Goal: Contribute content: Add original content to the website for others to see

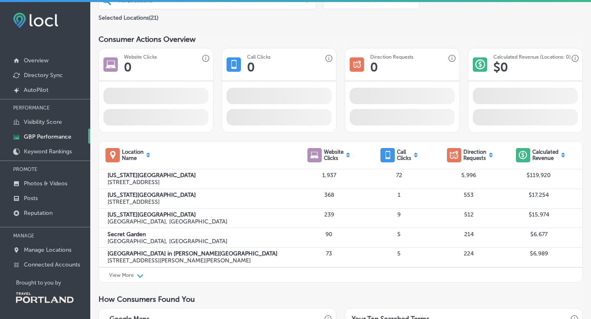
scroll to position [129, 0]
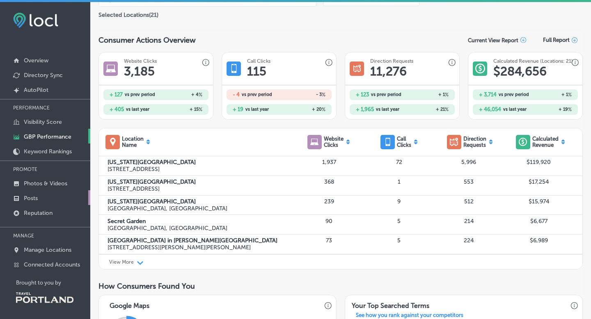
click at [40, 196] on link "Posts" at bounding box center [45, 198] width 90 height 15
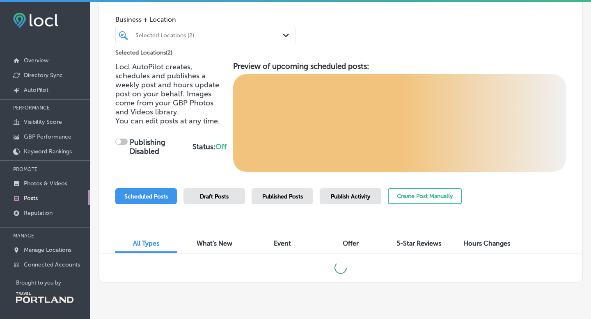
scroll to position [61, 0]
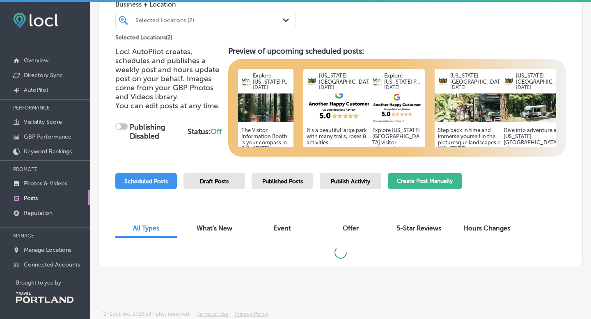
click at [443, 187] on button "Create Post Manually" at bounding box center [425, 181] width 74 height 16
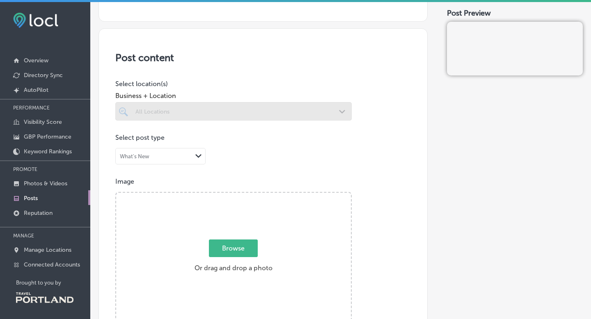
scroll to position [136, 0]
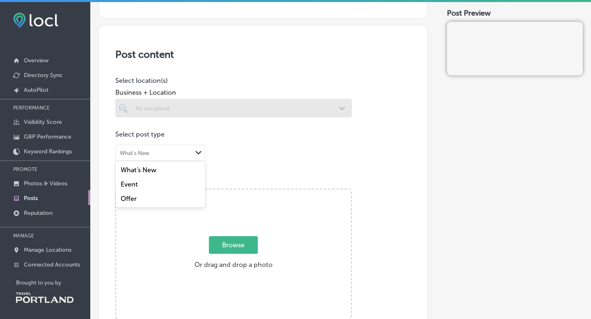
click at [202, 151] on div "Path Created with Sketch." at bounding box center [198, 153] width 7 height 7
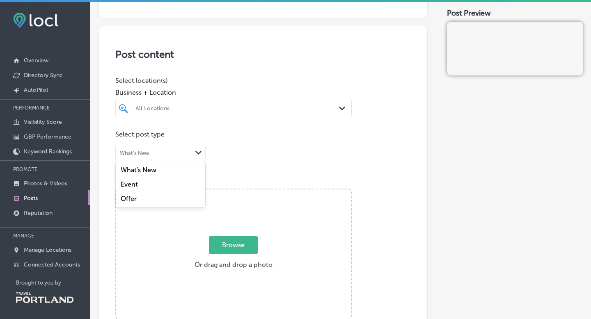
click at [163, 170] on div "What's New" at bounding box center [161, 170] width 90 height 14
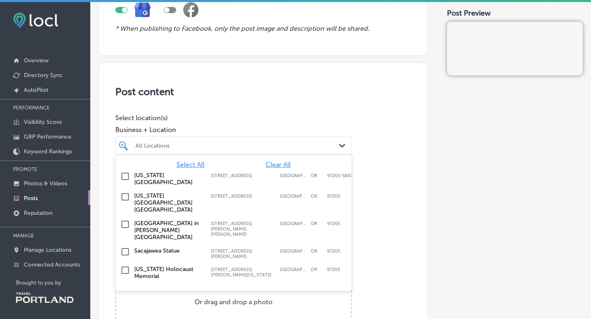
click at [203, 149] on div at bounding box center [224, 145] width 178 height 11
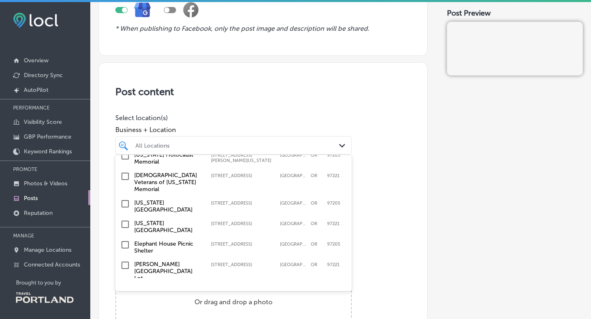
scroll to position [119, 0]
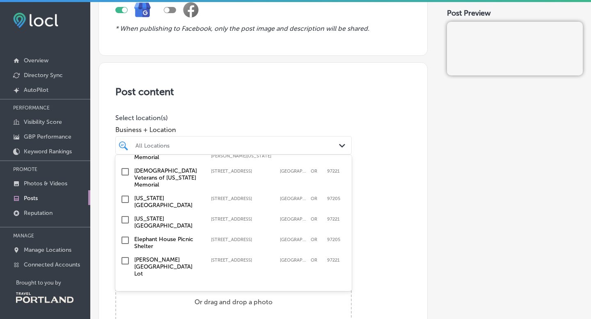
click at [124, 215] on input "checkbox" at bounding box center [125, 220] width 10 height 10
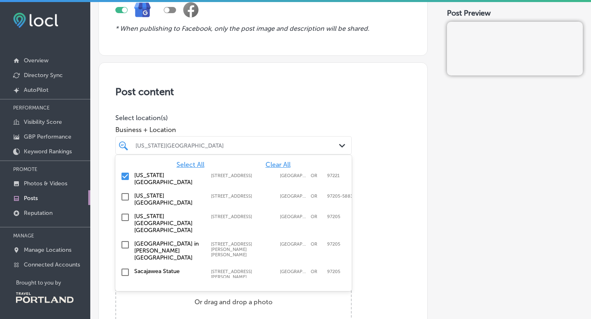
click at [287, 96] on h3 "Post content" at bounding box center [263, 92] width 296 height 12
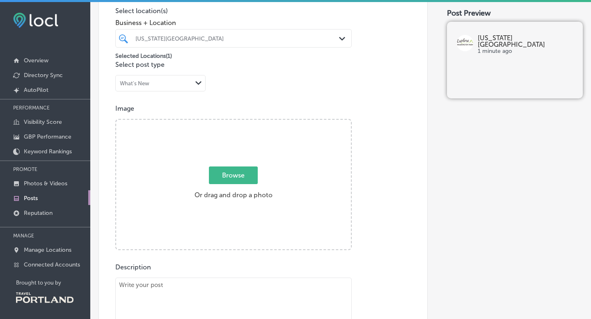
scroll to position [232, 0]
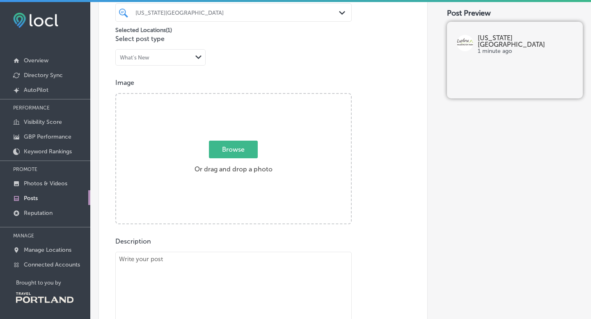
click at [243, 151] on span "Browse" at bounding box center [233, 150] width 49 height 18
click at [243, 96] on input "Browse Or drag and drop a photo" at bounding box center [233, 95] width 235 height 2
type input "C:\fakepath\TriMet_Winter_MAX Tunnel A_web.png"
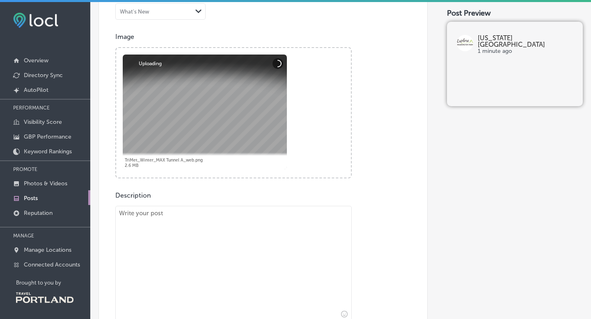
scroll to position [283, 0]
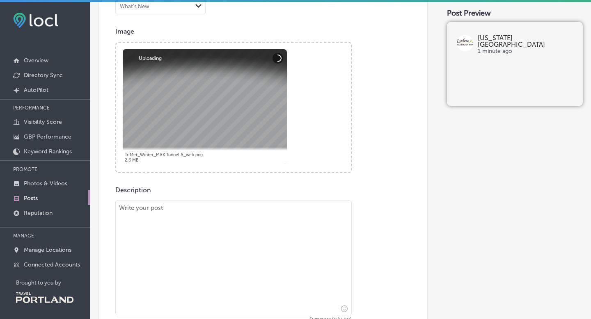
click at [262, 217] on textarea at bounding box center [233, 258] width 237 height 115
paste textarea "🚧 [US_STATE][GEOGRAPHIC_DATA] MAX Station Closure 🚧 The [US_STATE][GEOGRAPHIC_D…"
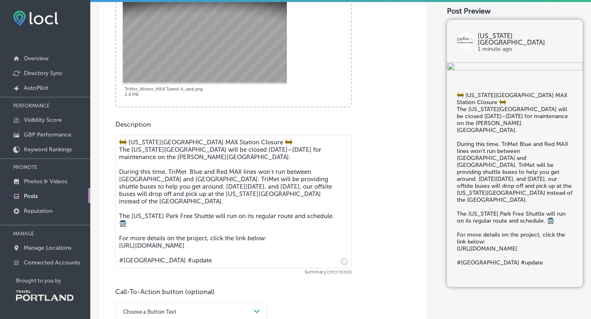
scroll to position [380, 0]
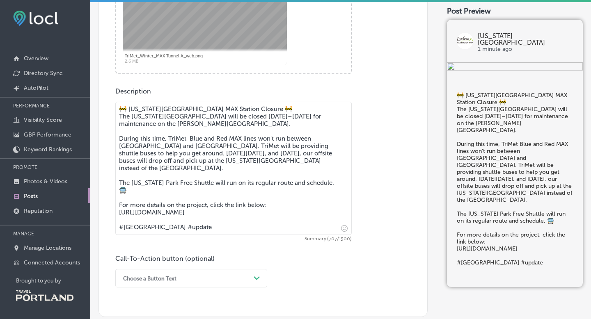
drag, startPoint x: 247, startPoint y: 214, endPoint x: 117, endPoint y: 216, distance: 129.8
click at [117, 216] on textarea "🚧 [US_STATE][GEOGRAPHIC_DATA] MAX Station Closure 🚧 The [US_STATE][GEOGRAPHIC_D…" at bounding box center [233, 168] width 237 height 133
click at [252, 227] on textarea "🚧 [US_STATE][GEOGRAPHIC_DATA] MAX Station Closure 🚧 The [US_STATE][GEOGRAPHIC_D…" at bounding box center [233, 168] width 237 height 133
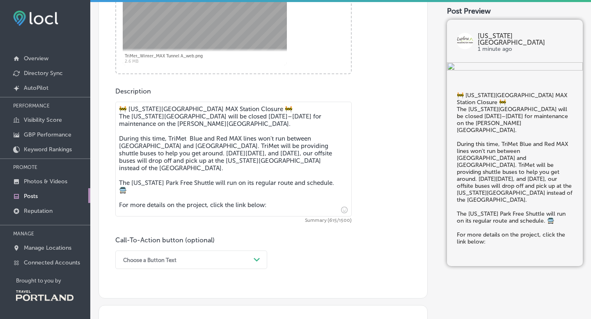
type textarea "🚧 [US_STATE][GEOGRAPHIC_DATA] MAX Station Closure 🚧 The [US_STATE][GEOGRAPHIC_D…"
click at [242, 259] on div "Choose a Button Text Path Created with Sketch." at bounding box center [191, 260] width 152 height 18
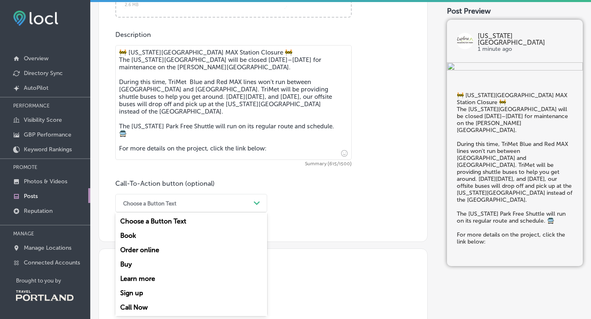
click at [148, 279] on div "Learn more" at bounding box center [191, 279] width 152 height 14
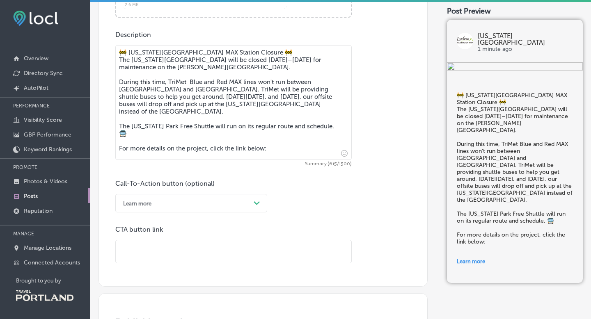
click at [159, 245] on input "text" at bounding box center [234, 252] width 236 height 23
paste input "[URL][DOMAIN_NAME]"
type input "[URL][DOMAIN_NAME]"
click at [298, 232] on p "CTA button link" at bounding box center [233, 230] width 237 height 8
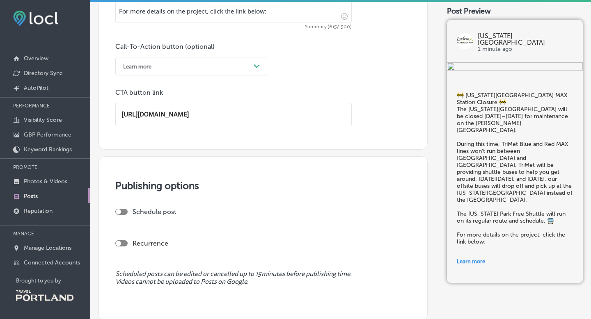
scroll to position [602, 0]
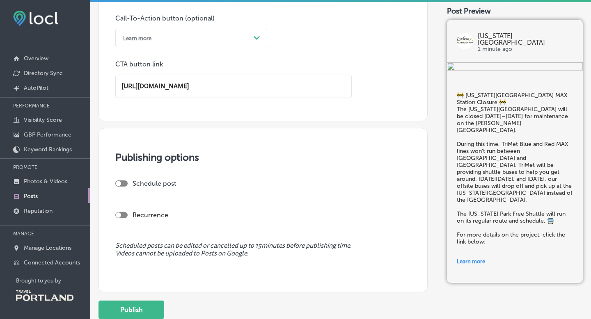
click at [121, 181] on div at bounding box center [121, 184] width 12 height 6
checkbox input "true"
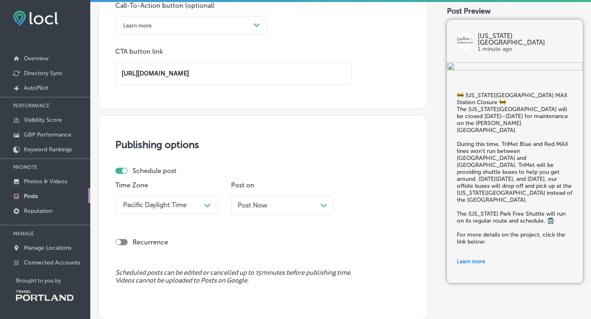
scroll to position [634, 0]
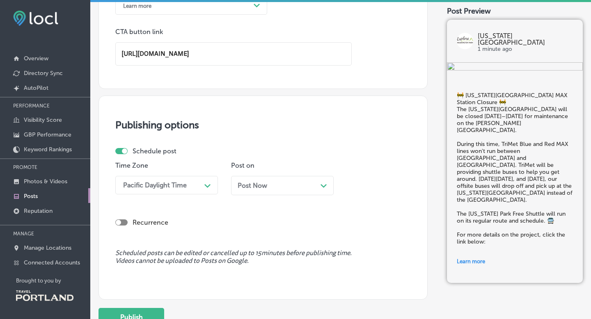
click at [265, 190] on div "Post Now Path Created with Sketch." at bounding box center [282, 185] width 103 height 19
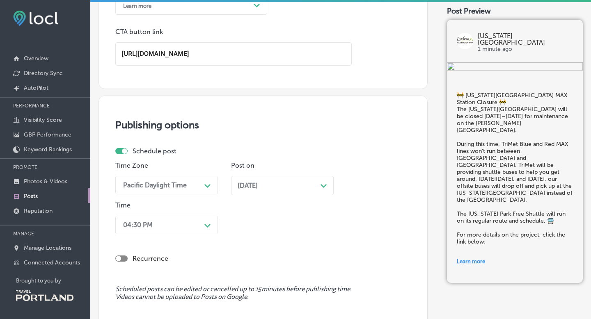
click at [190, 233] on div "04:30 PM Path Created with Sketch." at bounding box center [166, 225] width 103 height 18
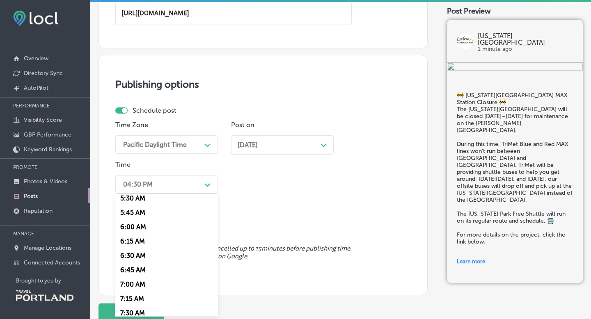
scroll to position [320, 0]
click at [152, 273] on div "6:45 AM" at bounding box center [166, 270] width 103 height 14
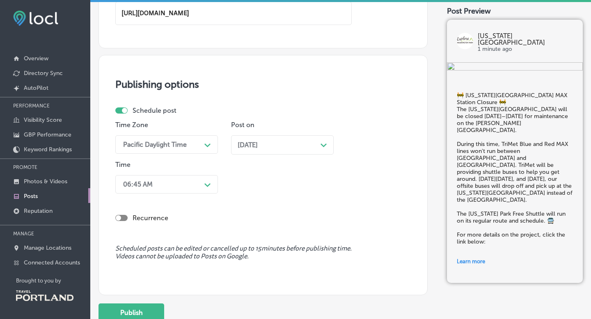
click at [254, 187] on div "Time Zone Pacific Daylight Time Path Created with Sketch. Post on [DATE] Path C…" at bounding box center [259, 159] width 289 height 76
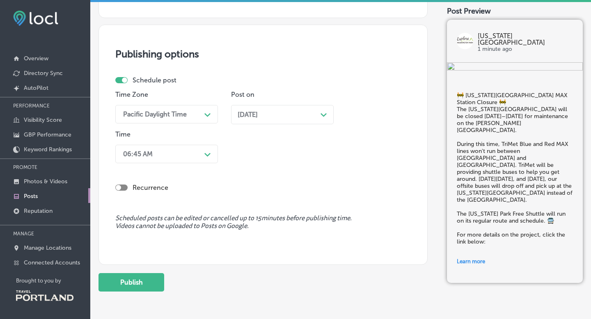
scroll to position [726, 0]
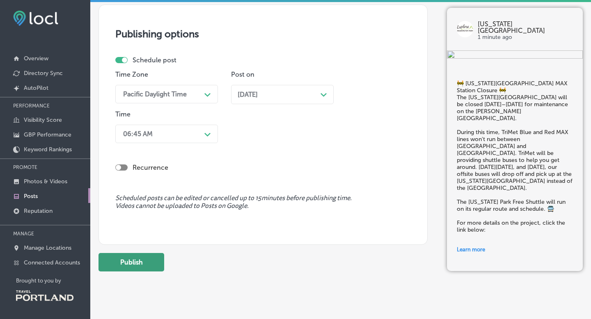
click at [138, 267] on button "Publish" at bounding box center [132, 262] width 66 height 18
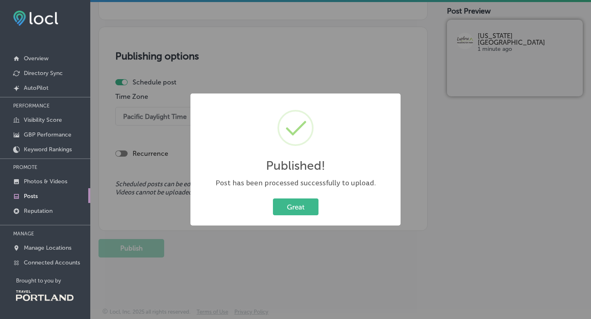
scroll to position [658, 0]
click at [318, 202] on div "Great Cancel" at bounding box center [296, 207] width 194 height 21
click at [300, 206] on button "Great" at bounding box center [296, 207] width 46 height 17
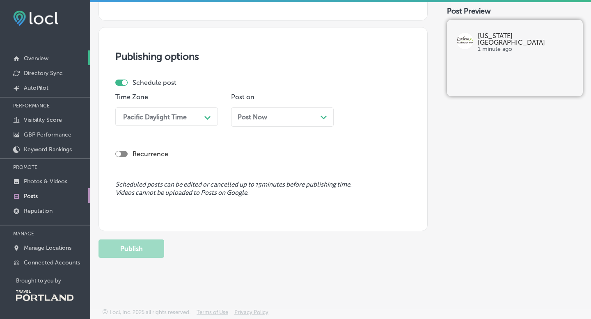
click at [39, 62] on link "Overview" at bounding box center [45, 58] width 90 height 15
